Goal: Task Accomplishment & Management: Use online tool/utility

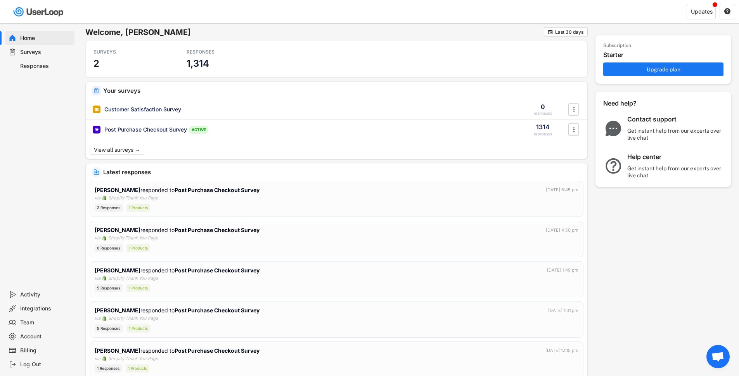
click at [33, 293] on div "Activity" at bounding box center [45, 294] width 51 height 7
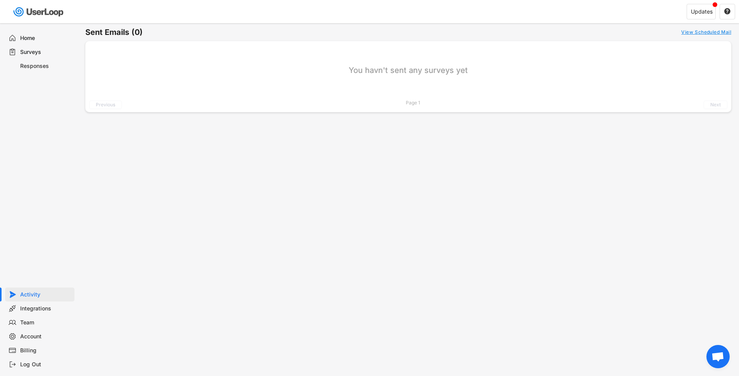
click at [44, 66] on div "Responses" at bounding box center [45, 65] width 51 height 7
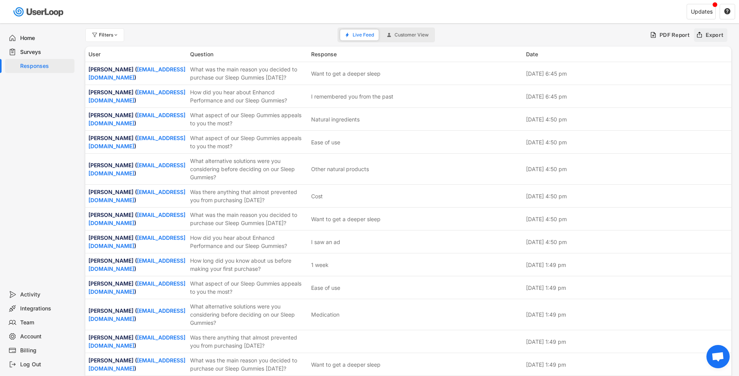
click at [703, 37] on div "Export" at bounding box center [711, 35] width 34 height 14
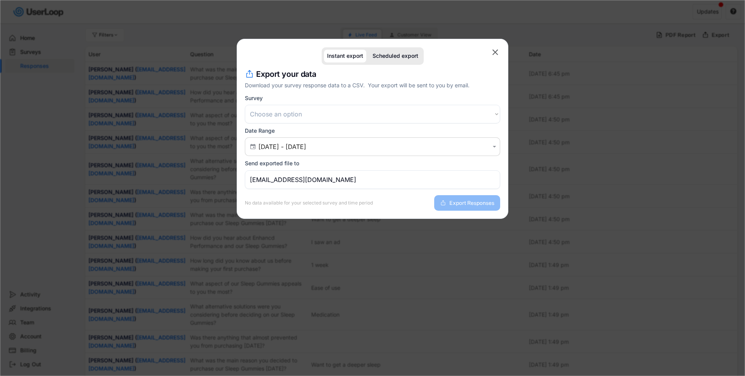
click at [490, 113] on select "Choose an option Post Purchase Checkout Survey Customer Satisfaction Survey" at bounding box center [372, 114] width 255 height 19
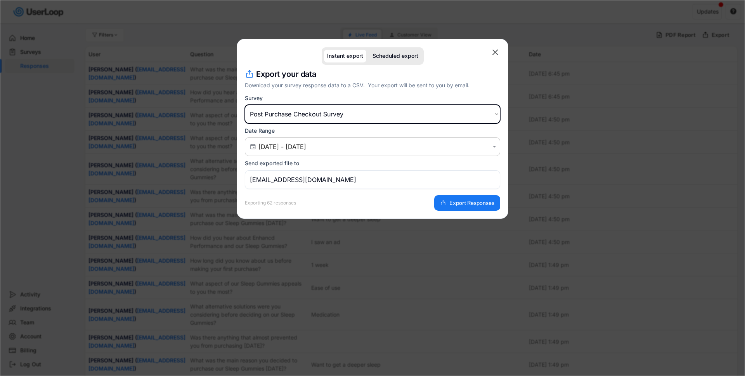
select select ""1348695171700984260__LOOKUP__1731823120651x168503989891326300""
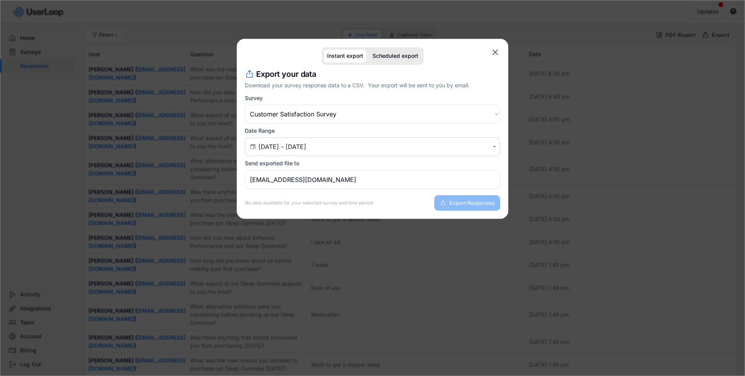
click at [496, 50] on text "" at bounding box center [495, 52] width 6 height 10
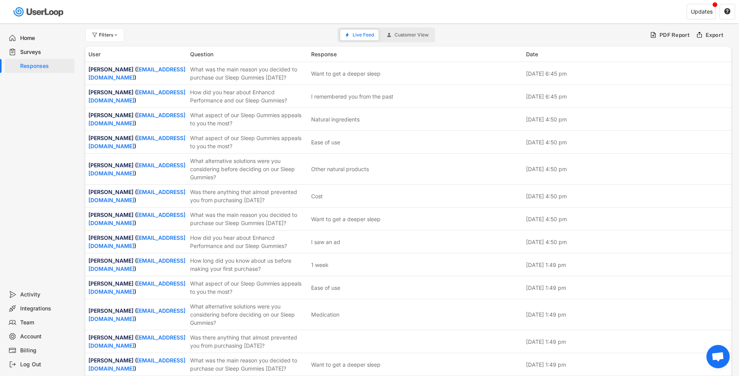
click at [36, 52] on div "Surveys" at bounding box center [45, 51] width 51 height 7
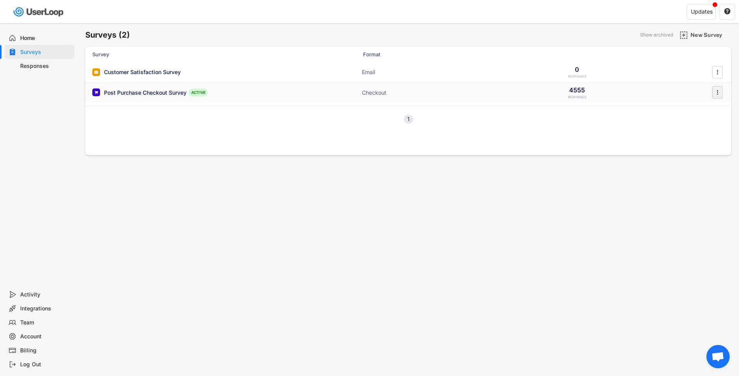
click at [719, 90] on icon "" at bounding box center [717, 93] width 8 height 12
click at [689, 171] on div "Export Data" at bounding box center [706, 171] width 49 height 6
select select ""1348695171700984260__LOOKUP__1731823120625x808205973012154500""
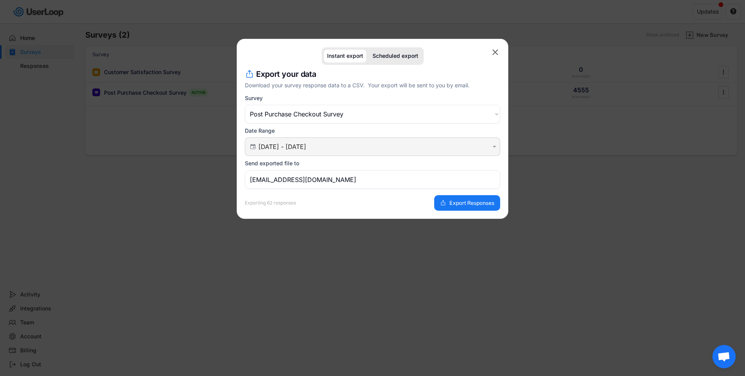
click at [487, 144] on input "[DATE] - [DATE]" at bounding box center [373, 147] width 230 height 8
click at [335, 166] on icon at bounding box center [333, 166] width 12 height 12
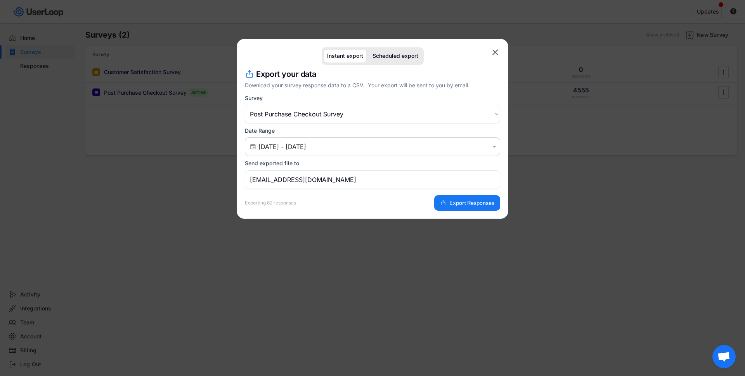
click at [335, 166] on icon at bounding box center [333, 166] width 12 height 12
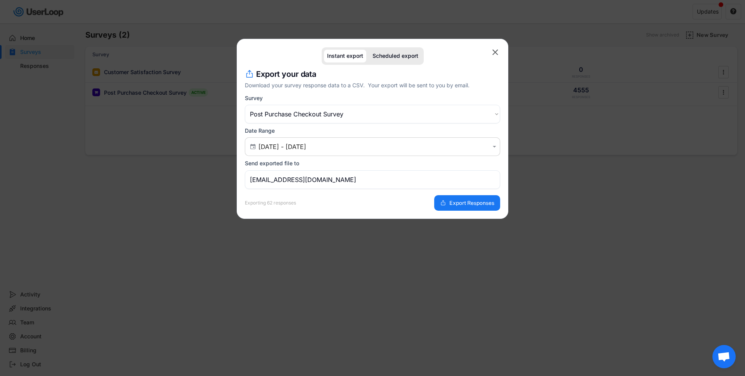
click at [335, 166] on icon at bounding box center [333, 166] width 12 height 12
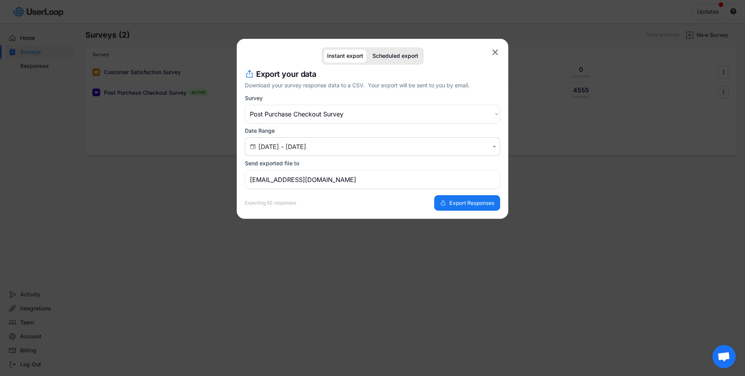
click at [335, 166] on icon at bounding box center [333, 166] width 12 height 12
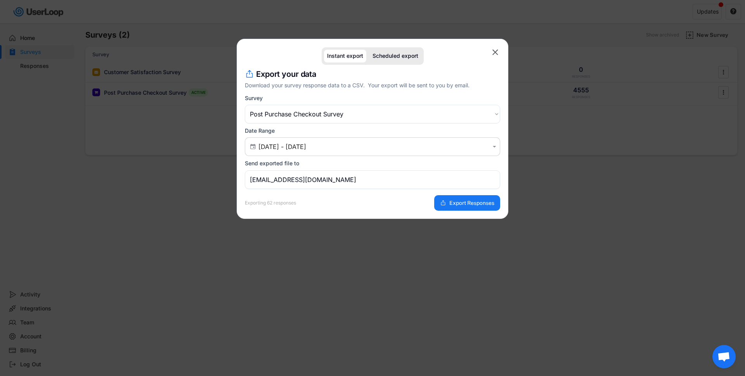
click at [413, 166] on icon at bounding box center [413, 166] width 12 height 12
click at [388, 190] on div "1" at bounding box center [386, 191] width 13 height 12
click at [398, 255] on span "[DATE]" at bounding box center [397, 257] width 42 height 12
type input "[DATE] - [DATE]"
click at [469, 204] on span "Export Responses" at bounding box center [471, 202] width 45 height 5
